Goal: Check status: Check status

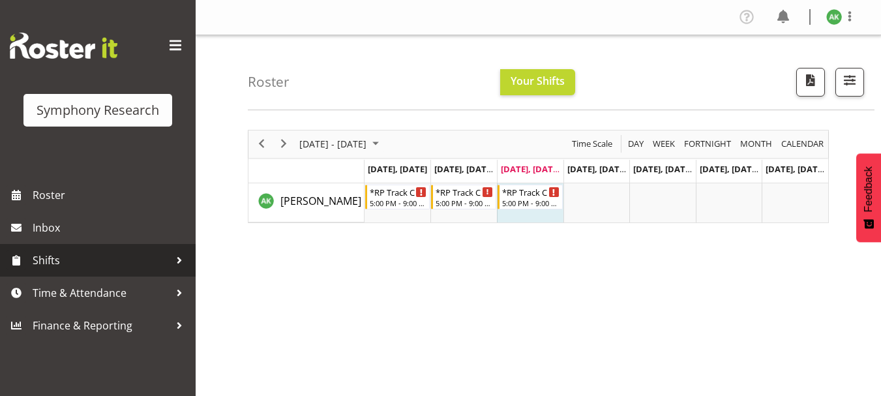
click at [53, 260] on span "Shifts" at bounding box center [101, 260] width 137 height 20
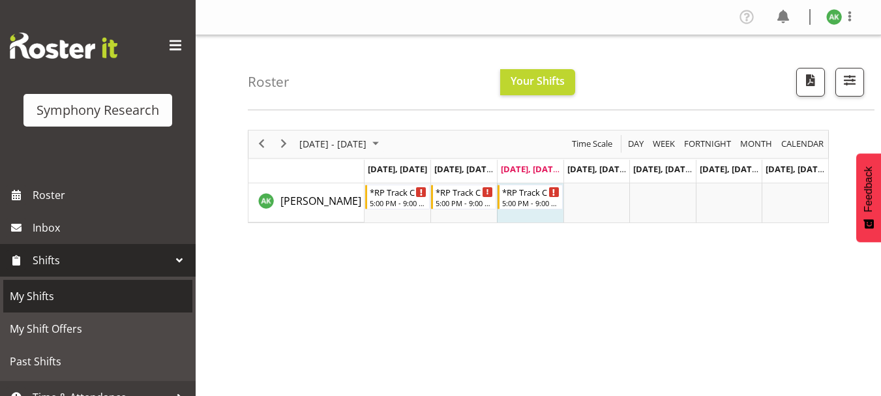
click at [25, 292] on span "My Shifts" at bounding box center [98, 296] width 176 height 20
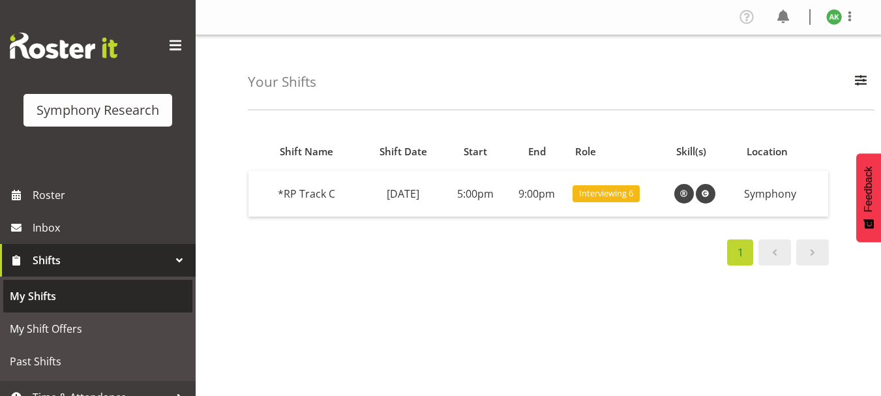
click at [36, 293] on span "My Shifts" at bounding box center [98, 296] width 176 height 20
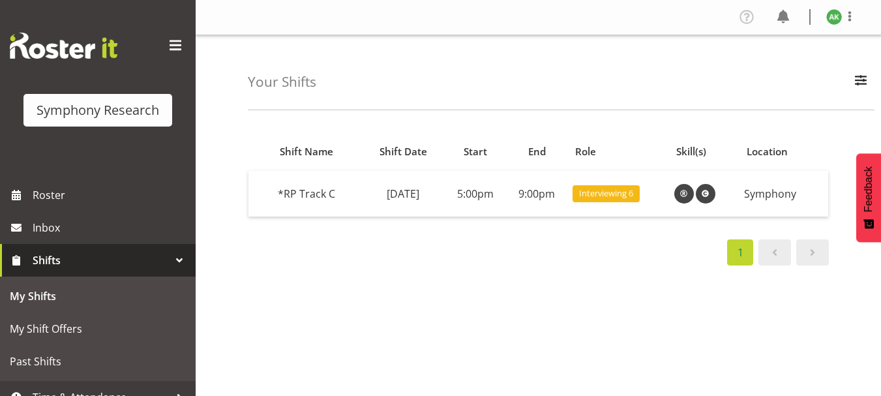
scroll to position [50, 0]
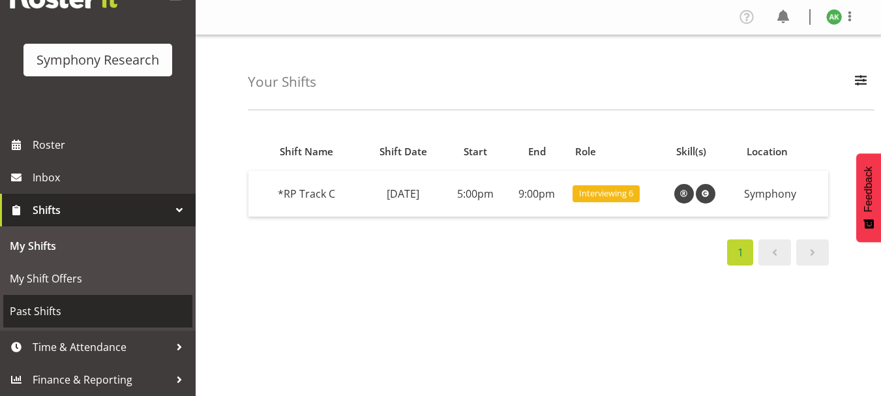
click at [38, 303] on span "Past Shifts" at bounding box center [98, 311] width 176 height 20
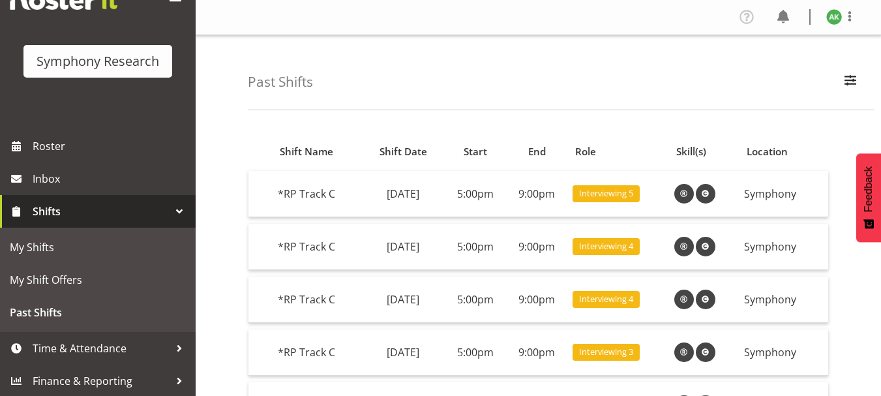
scroll to position [50, 0]
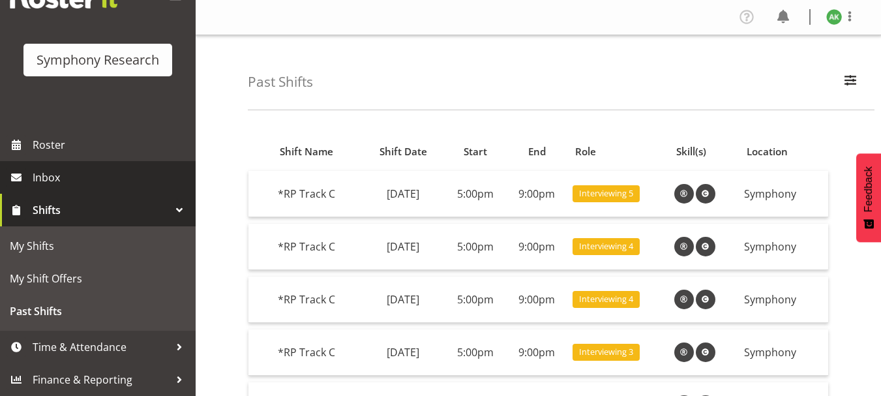
click at [48, 181] on span "Inbox" at bounding box center [111, 178] width 157 height 20
